Goal: Find contact information: Find contact information

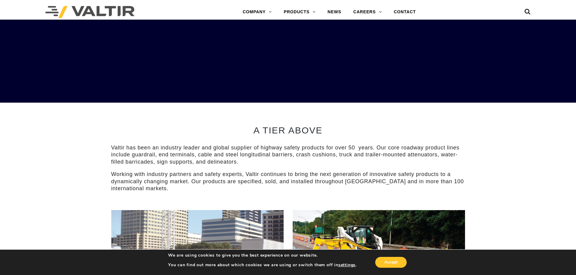
scroll to position [272, 0]
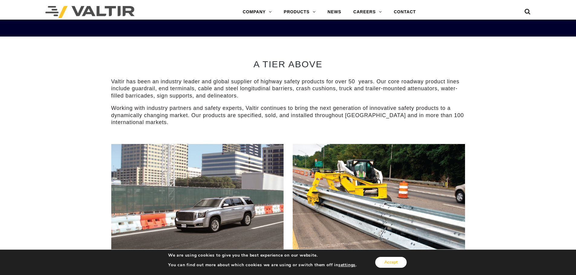
click at [392, 262] on button "Accept" at bounding box center [390, 262] width 31 height 11
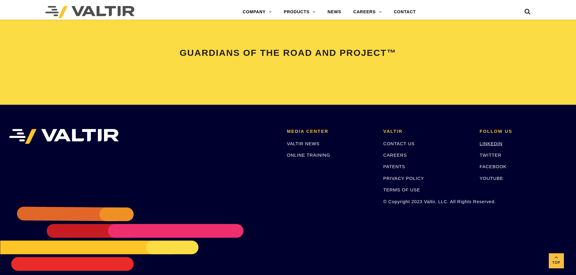
scroll to position [1269, 0]
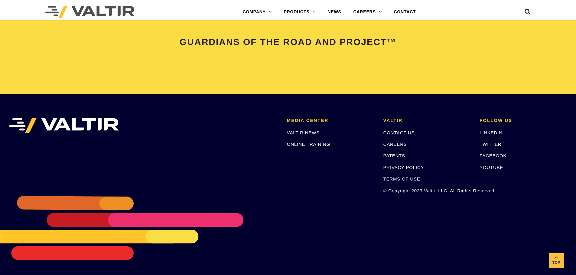
click at [394, 132] on link "CONTACT US" at bounding box center [398, 132] width 31 height 5
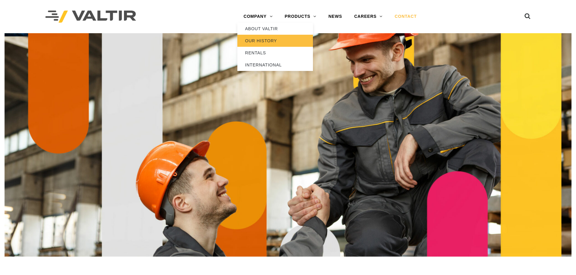
click at [257, 41] on link "OUR HISTORY" at bounding box center [275, 41] width 76 height 12
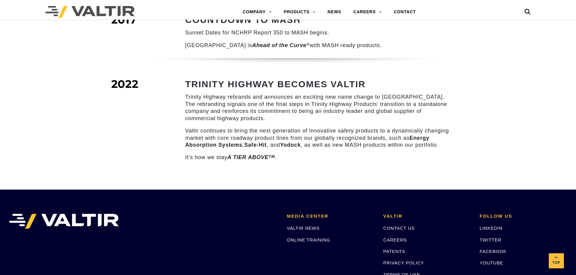
scroll to position [906, 0]
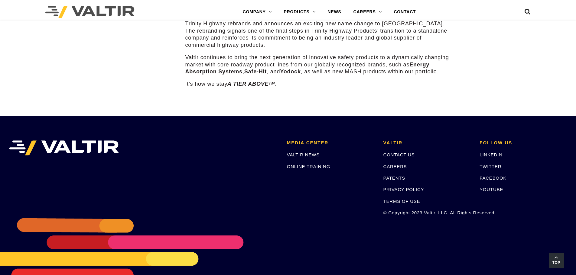
click at [556, 260] on span "Top" at bounding box center [555, 263] width 15 height 7
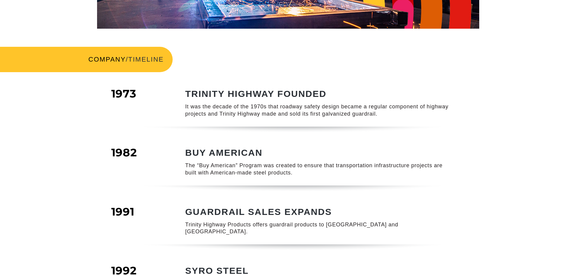
scroll to position [0, 0]
